Goal: Ask a question: Seek information or help from site administrators or community

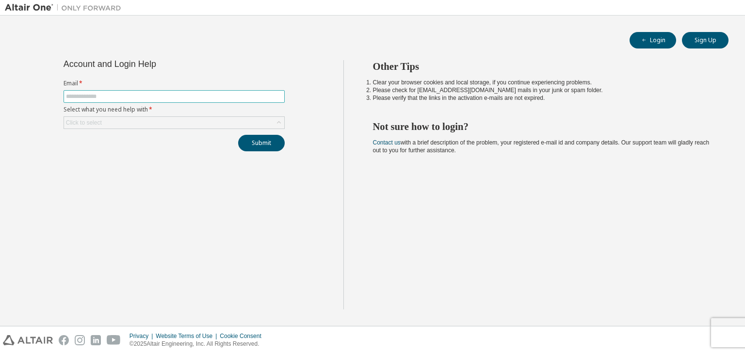
click at [148, 90] on span at bounding box center [174, 96] width 221 height 13
click at [147, 96] on input "text" at bounding box center [174, 97] width 216 height 8
type input "**********"
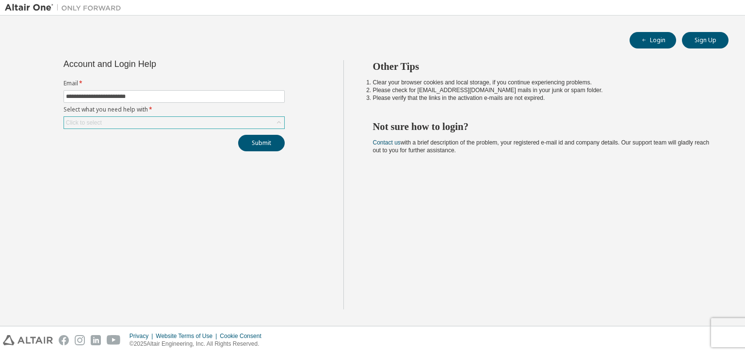
click at [157, 123] on div "Click to select" at bounding box center [174, 123] width 220 height 12
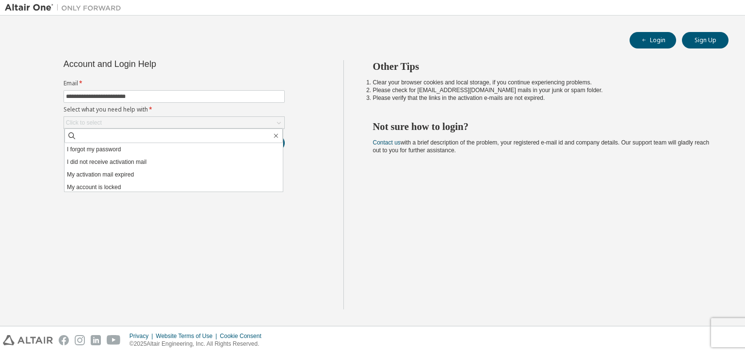
click at [145, 147] on li "I forgot my password" at bounding box center [173, 149] width 218 height 13
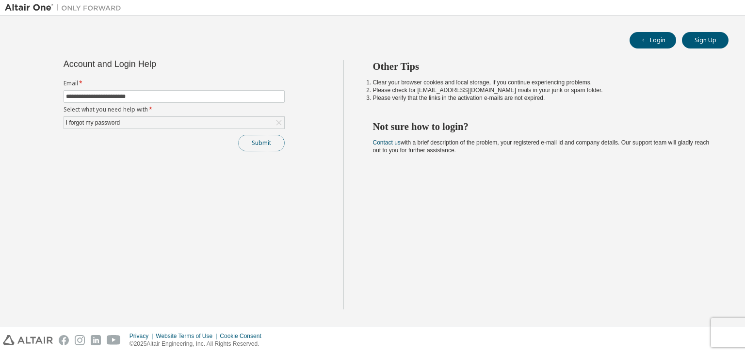
click at [266, 144] on button "Submit" at bounding box center [261, 143] width 47 height 16
click at [271, 139] on button "Submit" at bounding box center [261, 143] width 47 height 16
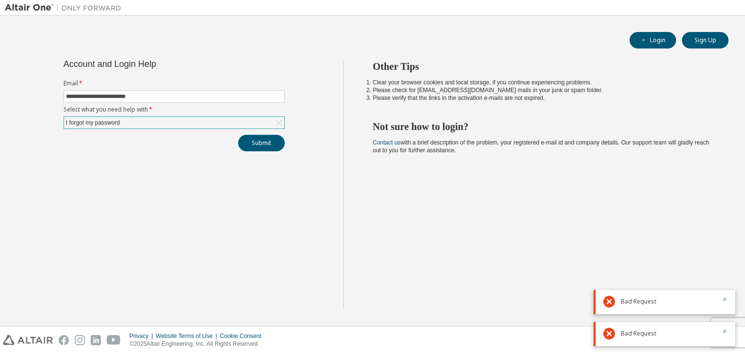
click at [173, 124] on div "I forgot my password" at bounding box center [174, 123] width 220 height 12
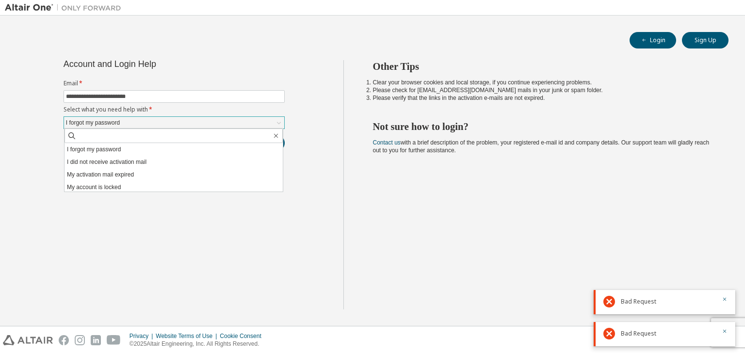
click at [173, 124] on div "I forgot my password" at bounding box center [174, 123] width 220 height 12
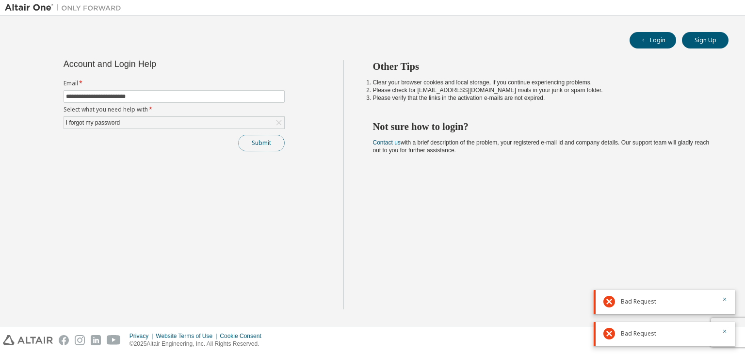
click at [260, 141] on button "Submit" at bounding box center [261, 143] width 47 height 16
click at [723, 267] on icon "button" at bounding box center [724, 267] width 6 height 6
click at [723, 288] on icon "button" at bounding box center [724, 291] width 6 height 6
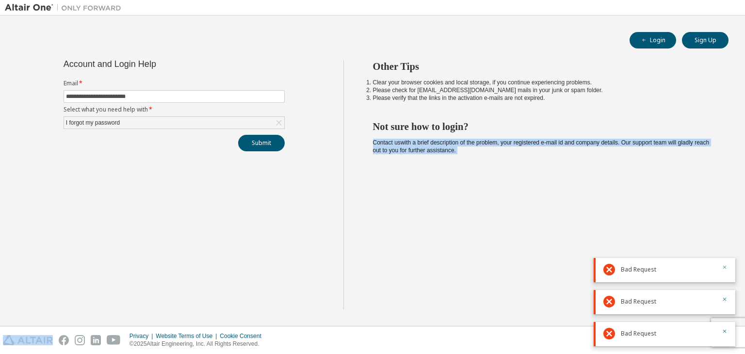
click at [723, 267] on div "Other Tips Clear your browser cookies and local storage, if you continue experi…" at bounding box center [541, 184] width 397 height 249
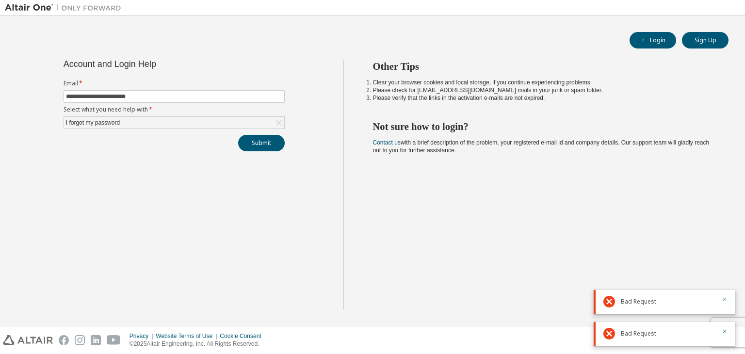
click at [723, 299] on icon "button" at bounding box center [724, 299] width 6 height 6
click at [722, 331] on icon "button" at bounding box center [724, 331] width 6 height 6
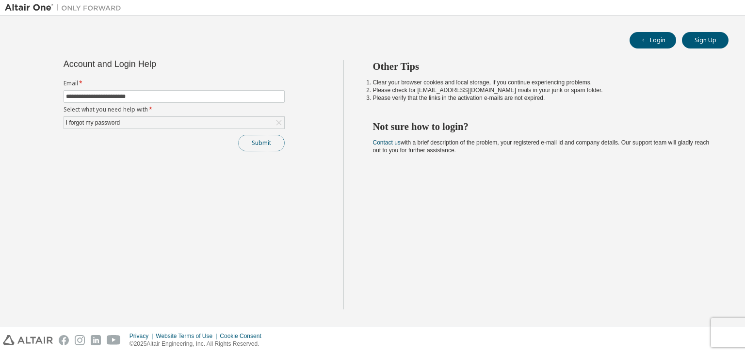
click at [272, 145] on button "Submit" at bounding box center [261, 143] width 47 height 16
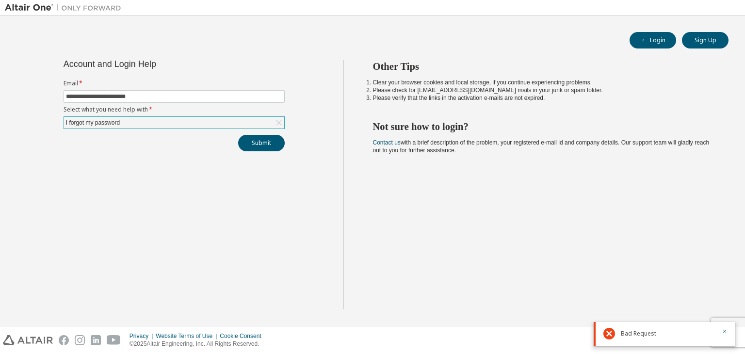
click at [175, 119] on div "I forgot my password" at bounding box center [174, 123] width 220 height 12
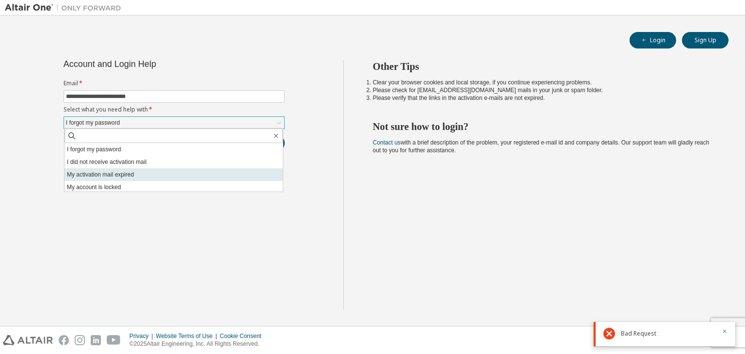
scroll to position [27, 0]
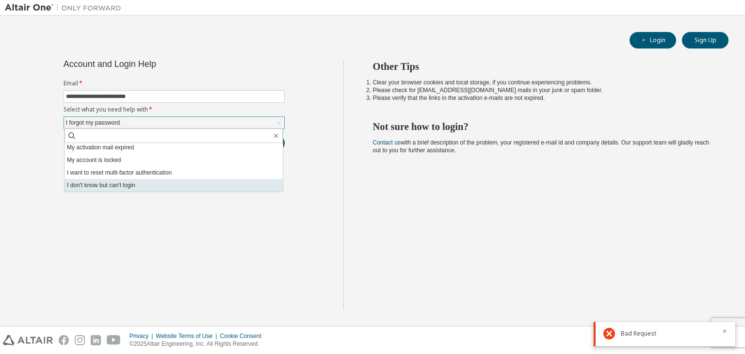
click at [177, 184] on li "I don't know but can't login" at bounding box center [173, 185] width 218 height 13
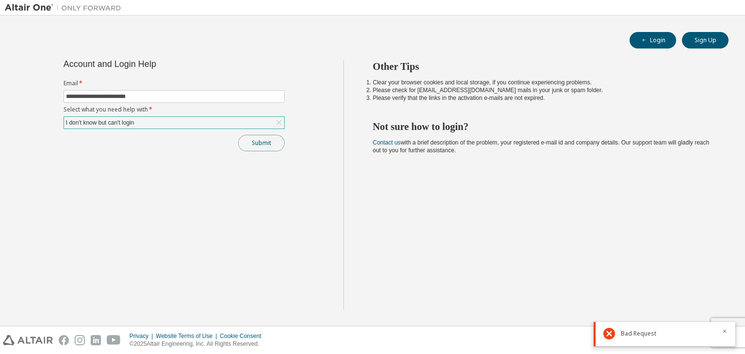
click at [256, 144] on button "Submit" at bounding box center [261, 143] width 47 height 16
click at [261, 147] on button "Submit" at bounding box center [261, 143] width 47 height 16
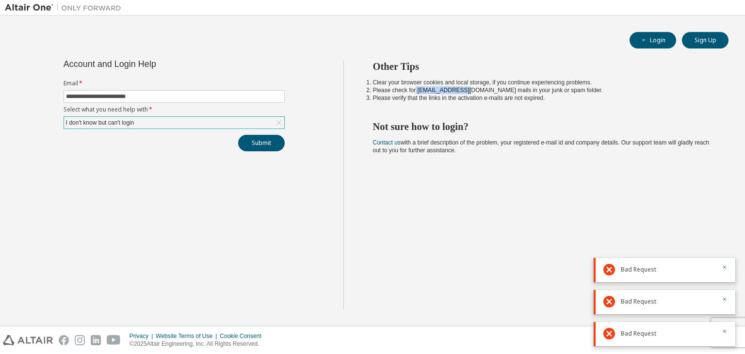
drag, startPoint x: 414, startPoint y: 89, endPoint x: 462, endPoint y: 93, distance: 47.7
click at [462, 93] on li "Please check for [EMAIL_ADDRESS][DOMAIN_NAME] mails in your junk or spam folder." at bounding box center [542, 90] width 338 height 8
copy li "noreply@okta.com"
click at [205, 96] on input "**********" at bounding box center [174, 97] width 216 height 8
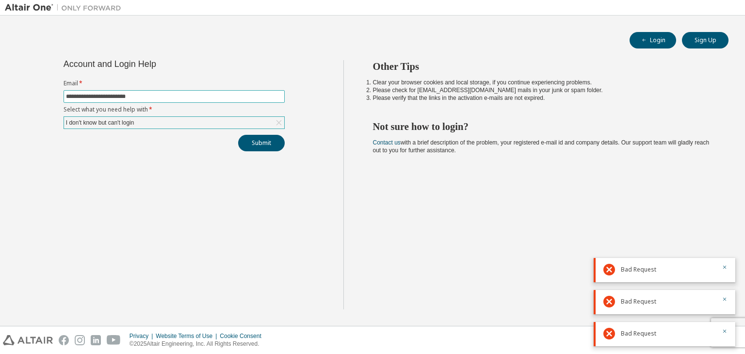
click at [205, 96] on input "**********" at bounding box center [174, 97] width 216 height 8
click at [189, 117] on div "I don't know but can't login" at bounding box center [174, 123] width 220 height 12
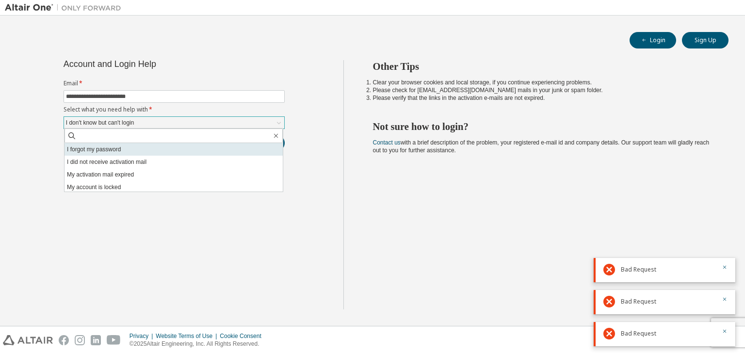
click at [157, 151] on li "I forgot my password" at bounding box center [173, 149] width 218 height 13
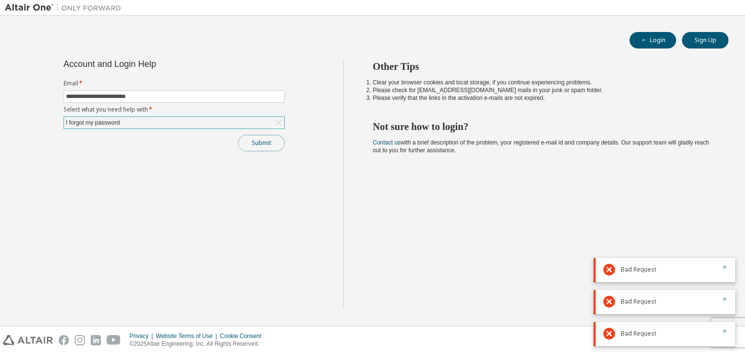
click at [267, 143] on button "Submit" at bounding box center [261, 143] width 47 height 16
click at [267, 143] on div "Submit" at bounding box center [174, 143] width 221 height 16
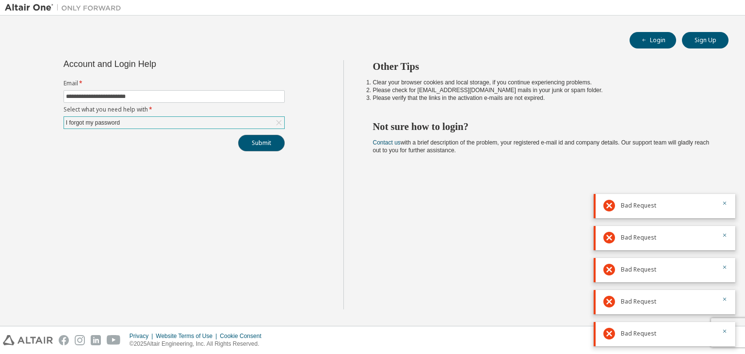
click at [267, 143] on button "Submit" at bounding box center [261, 143] width 47 height 16
click at [642, 38] on icon "button" at bounding box center [644, 40] width 6 height 6
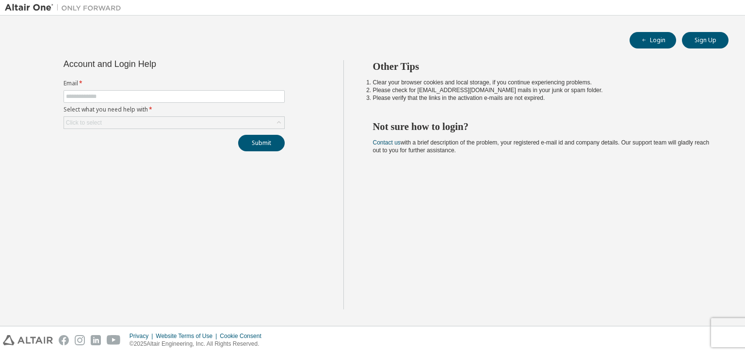
click at [191, 102] on form "Email * Select what you need help with * Click to select" at bounding box center [174, 104] width 221 height 49
click at [195, 99] on input "text" at bounding box center [174, 97] width 216 height 8
type input "**********"
click at [206, 118] on div "Click to select" at bounding box center [174, 123] width 220 height 12
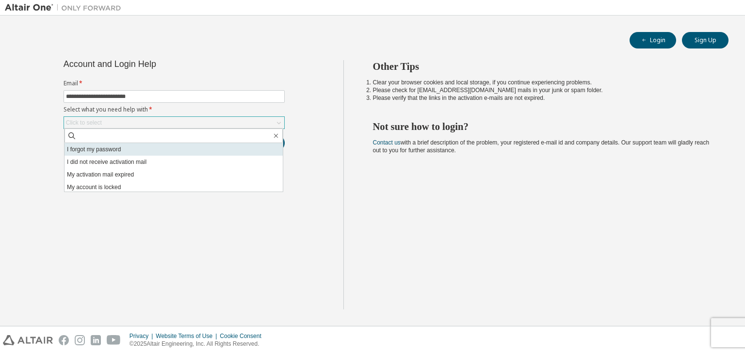
click at [184, 150] on li "I forgot my password" at bounding box center [173, 149] width 218 height 13
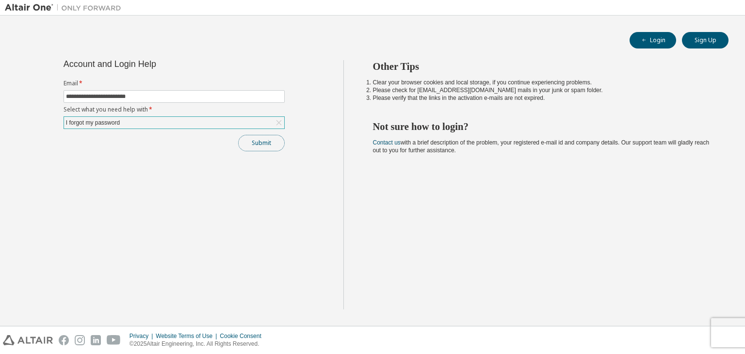
click at [265, 144] on button "Submit" at bounding box center [261, 143] width 47 height 16
click at [725, 331] on icon "button" at bounding box center [724, 331] width 6 height 6
click at [727, 328] on body "**********" at bounding box center [372, 177] width 745 height 354
click at [731, 336] on div "Privacy Website Terms of Use Cookie Consent © 2025 Altair Engineering, Inc. All…" at bounding box center [372, 340] width 745 height 28
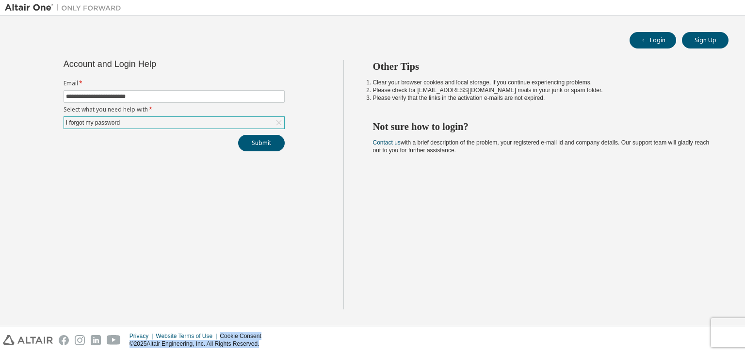
drag, startPoint x: 731, startPoint y: 336, endPoint x: 664, endPoint y: 345, distance: 68.0
click at [664, 345] on div "Privacy Website Terms of Use Cookie Consent © 2025 Altair Engineering, Inc. All…" at bounding box center [372, 340] width 745 height 28
click at [744, 326] on div "Privacy Website Terms of Use Cookie Consent © 2025 Altair Engineering, Inc. All…" at bounding box center [372, 340] width 745 height 28
click at [240, 142] on button "Submit" at bounding box center [261, 143] width 47 height 16
